Goal: Information Seeking & Learning: Learn about a topic

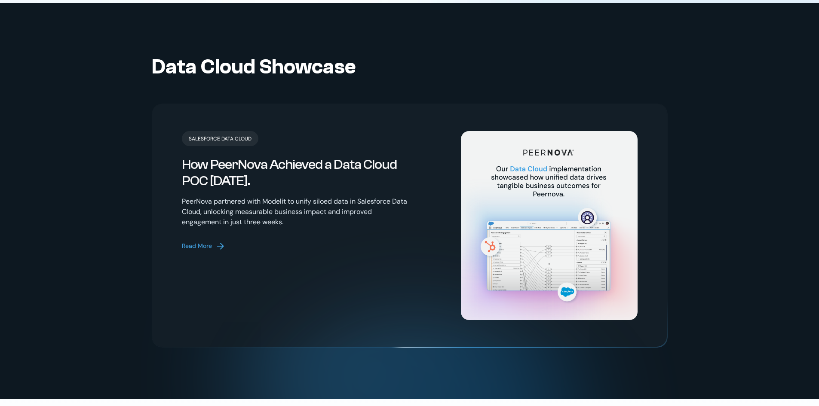
scroll to position [1805, 0]
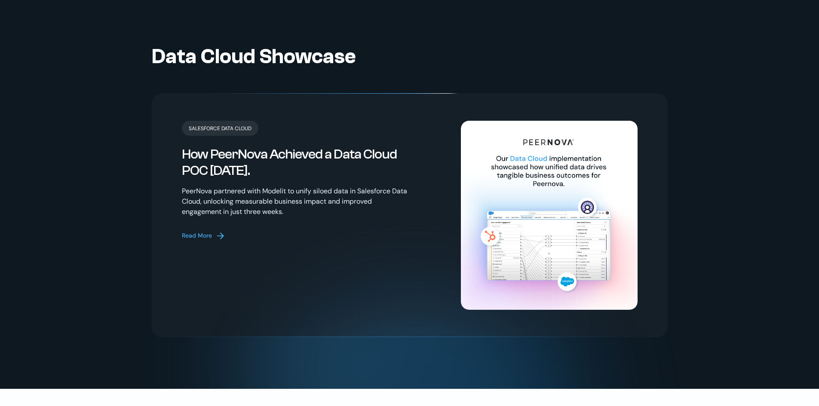
click at [199, 231] on div "Read More" at bounding box center [197, 235] width 30 height 9
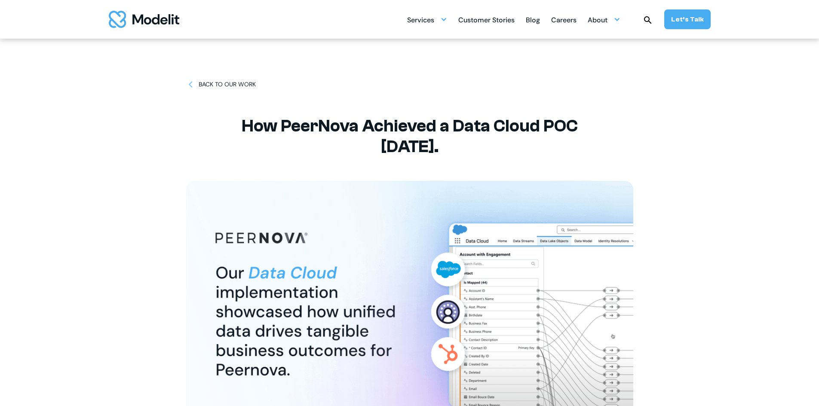
click at [190, 83] on img at bounding box center [190, 84] width 9 height 9
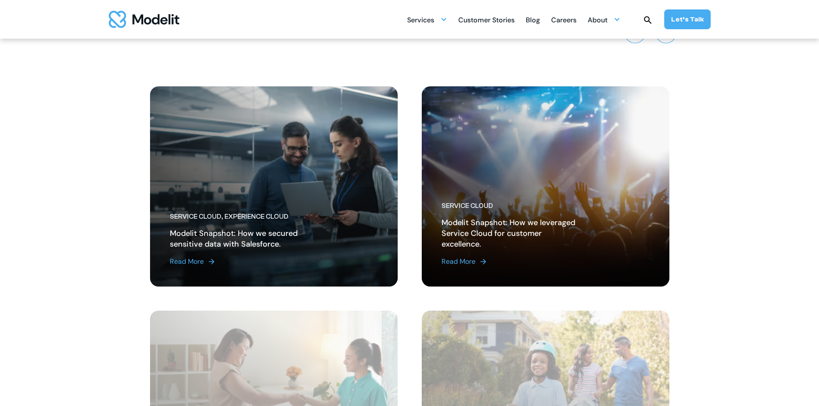
scroll to position [816, 0]
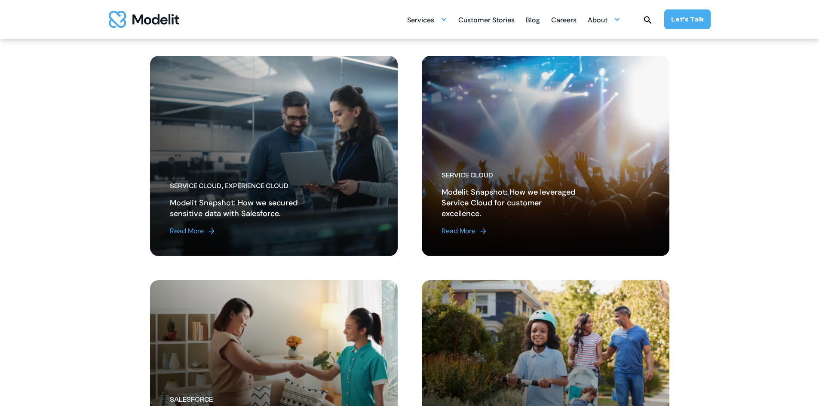
click at [194, 228] on div "Read More" at bounding box center [187, 231] width 34 height 10
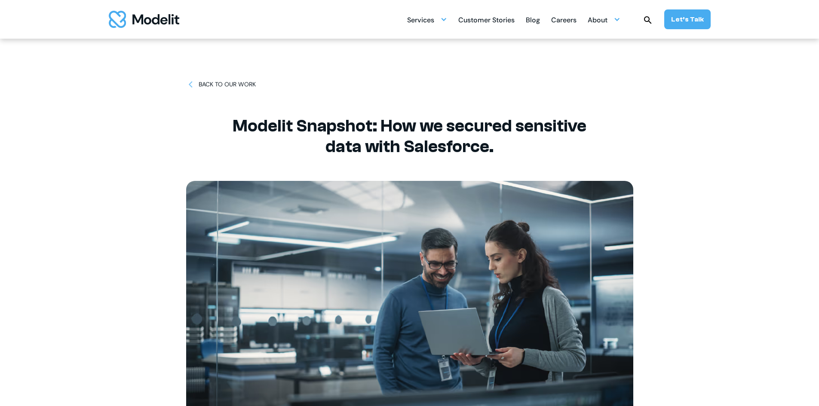
click at [209, 82] on div "BACK TO OUR WORK" at bounding box center [227, 84] width 57 height 9
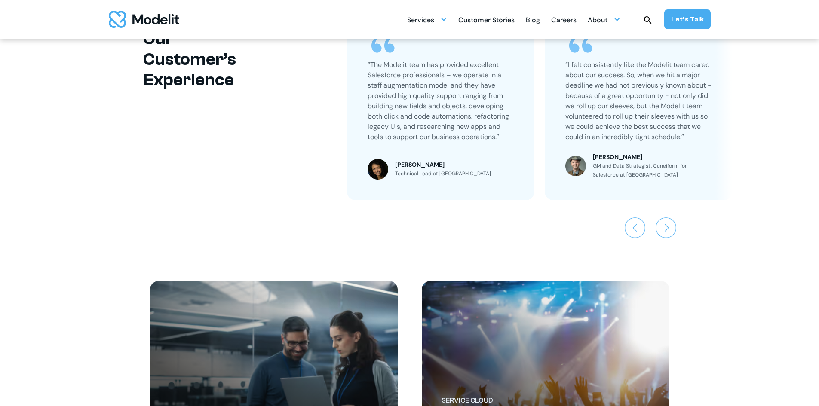
scroll to position [602, 0]
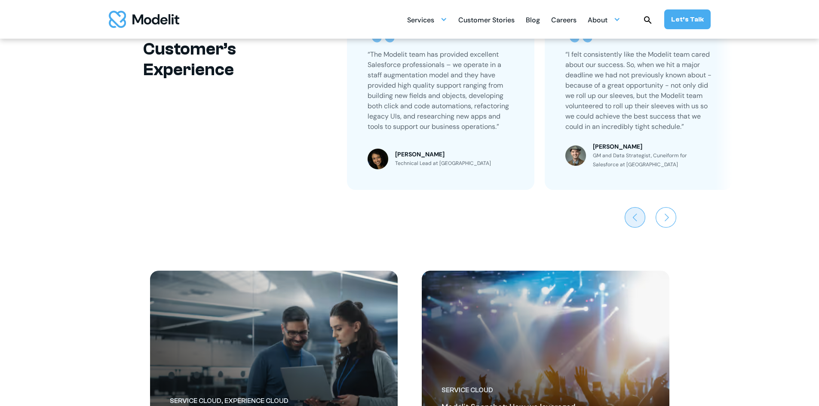
click at [624, 218] on img "Previous slide" at bounding box center [634, 217] width 21 height 21
